Goal: Navigation & Orientation: Go to known website

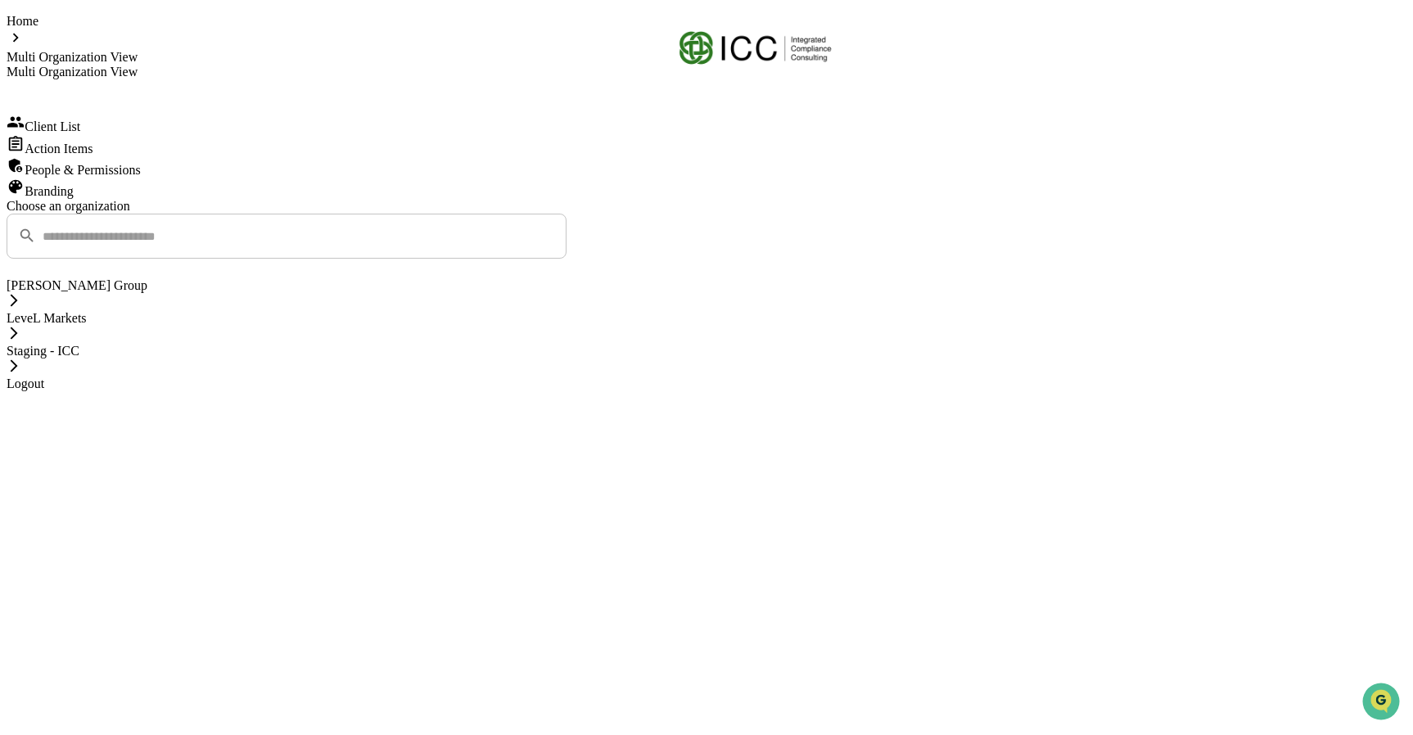
click at [707, 359] on div "Staging - ICC" at bounding box center [707, 351] width 1400 height 15
click at [699, 359] on div "Staging - ICC" at bounding box center [707, 351] width 1400 height 15
click at [661, 359] on div "Staging - ICC" at bounding box center [707, 351] width 1400 height 15
click at [18, 372] on icon at bounding box center [14, 365] width 7 height 12
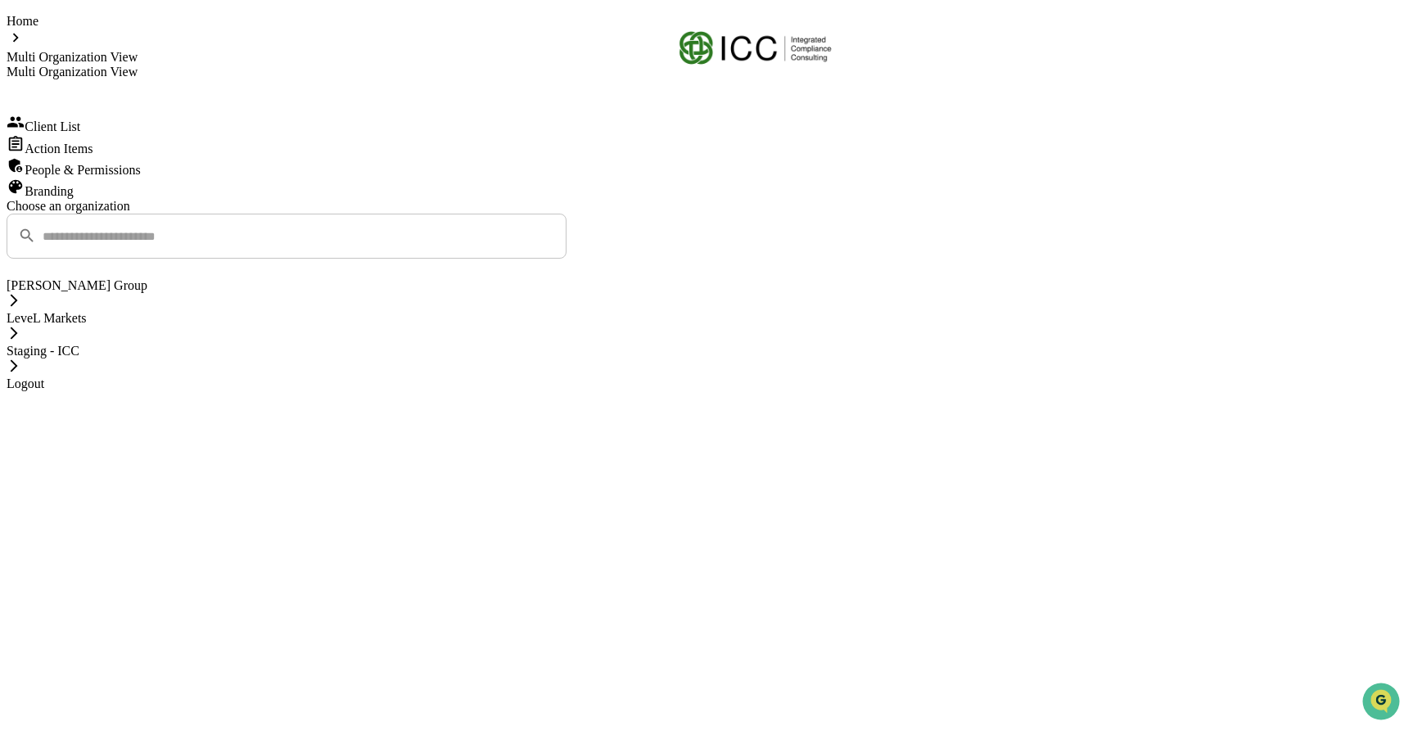
click at [813, 47] on img at bounding box center [755, 47] width 164 height 48
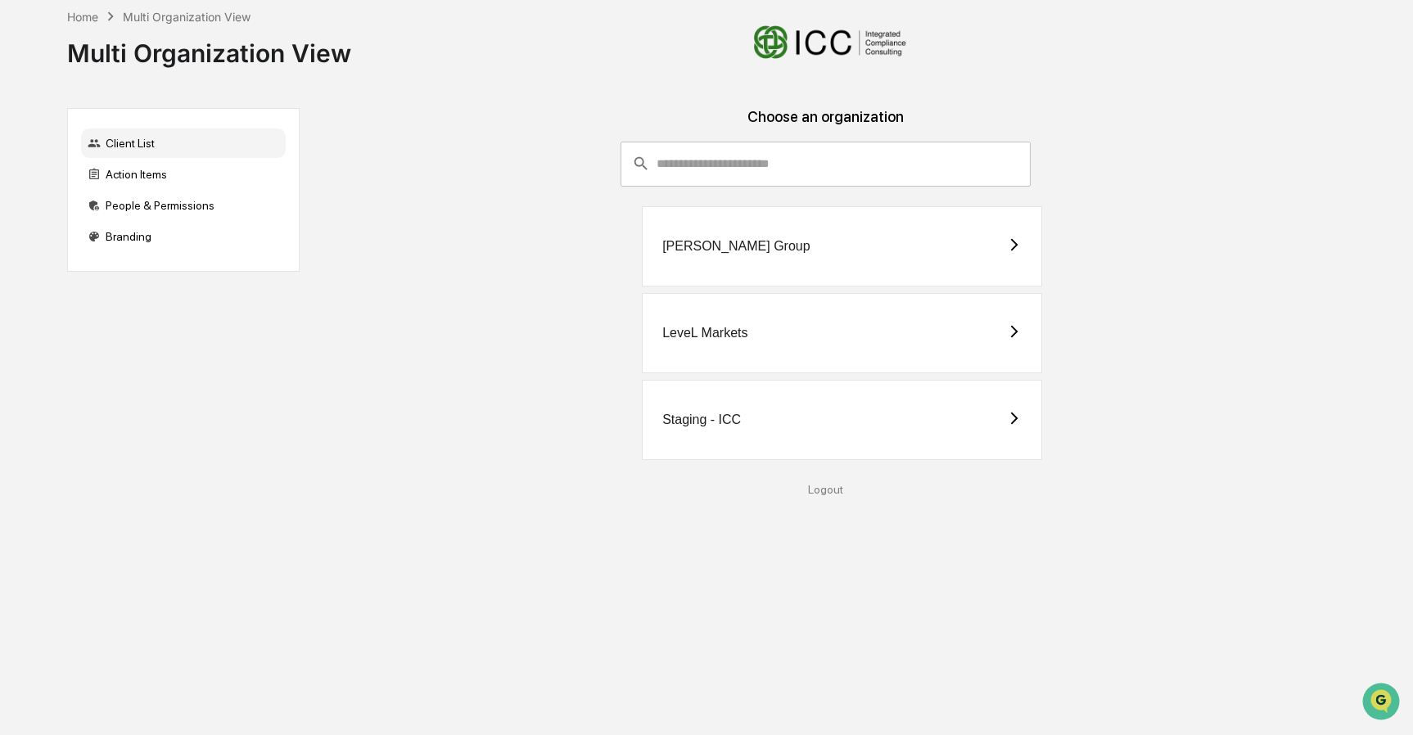
click at [721, 424] on div "Staging - ICC" at bounding box center [701, 420] width 79 height 15
